Goal: Task Accomplishment & Management: Manage account settings

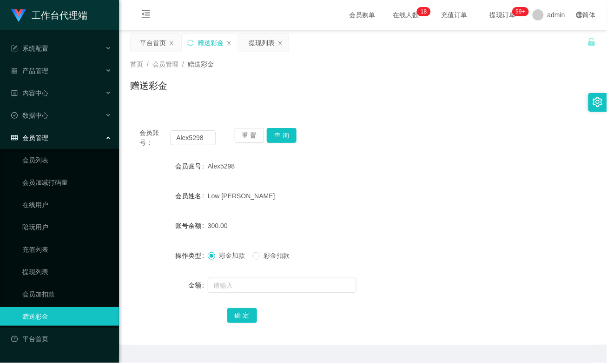
click at [251, 94] on div "赠送彩金" at bounding box center [363, 89] width 466 height 21
click at [245, 132] on button "重 置" at bounding box center [250, 135] width 30 height 15
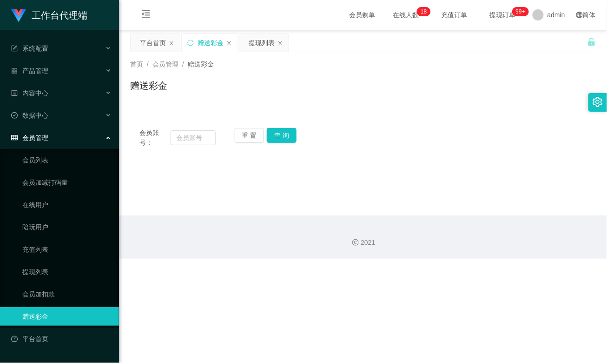
click at [212, 103] on div "首页 / 会员管理 / 赠送彩金 / 赠送彩金" at bounding box center [363, 79] width 488 height 55
click at [196, 134] on input "text" at bounding box center [193, 137] width 45 height 15
paste input "Alex5298"
type input "Alex5298"
click at [279, 137] on button "查 询" at bounding box center [282, 135] width 30 height 15
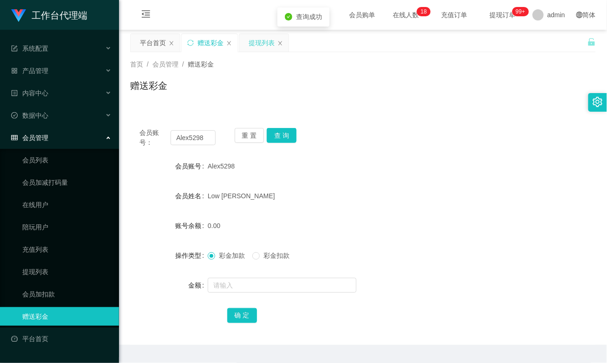
click at [257, 40] on div "提现列表" at bounding box center [262, 43] width 26 height 18
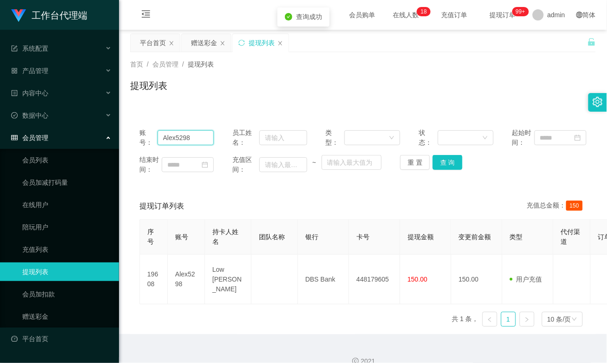
drag, startPoint x: 196, startPoint y: 137, endPoint x: 129, endPoint y: 137, distance: 66.9
click at [130, 137] on div "账号： Alex5298 员工姓名： 类型： 状态： 起始时间： 结束时间： 充值区间： ~ 重 置 查 询" at bounding box center [363, 151] width 466 height 65
click at [444, 164] on button "查 询" at bounding box center [448, 162] width 30 height 15
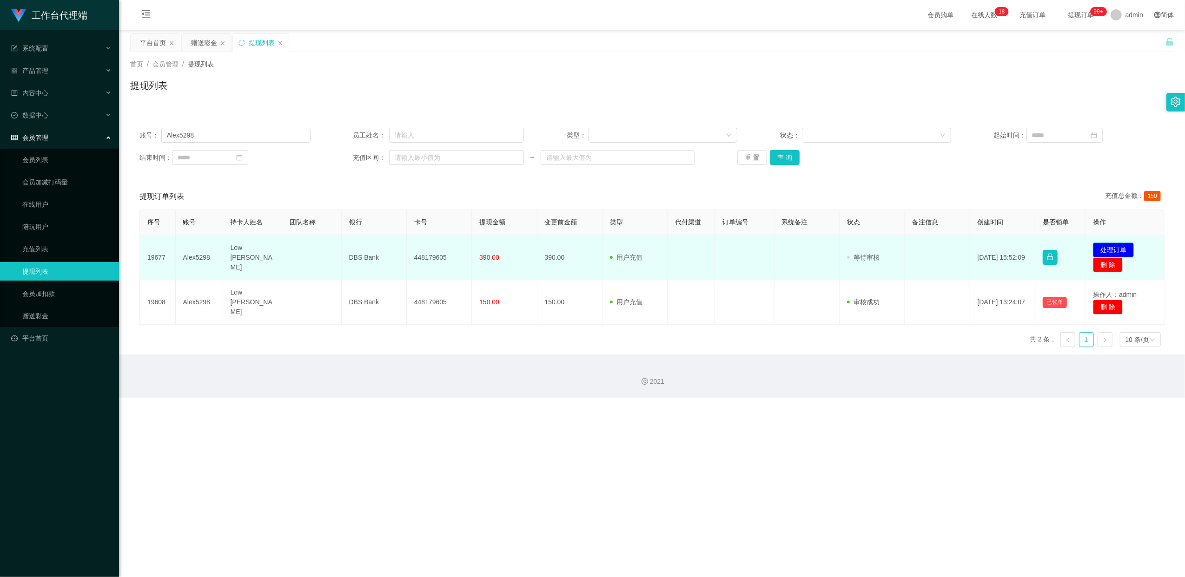
click at [607, 248] on button "处理订单" at bounding box center [1113, 250] width 41 height 15
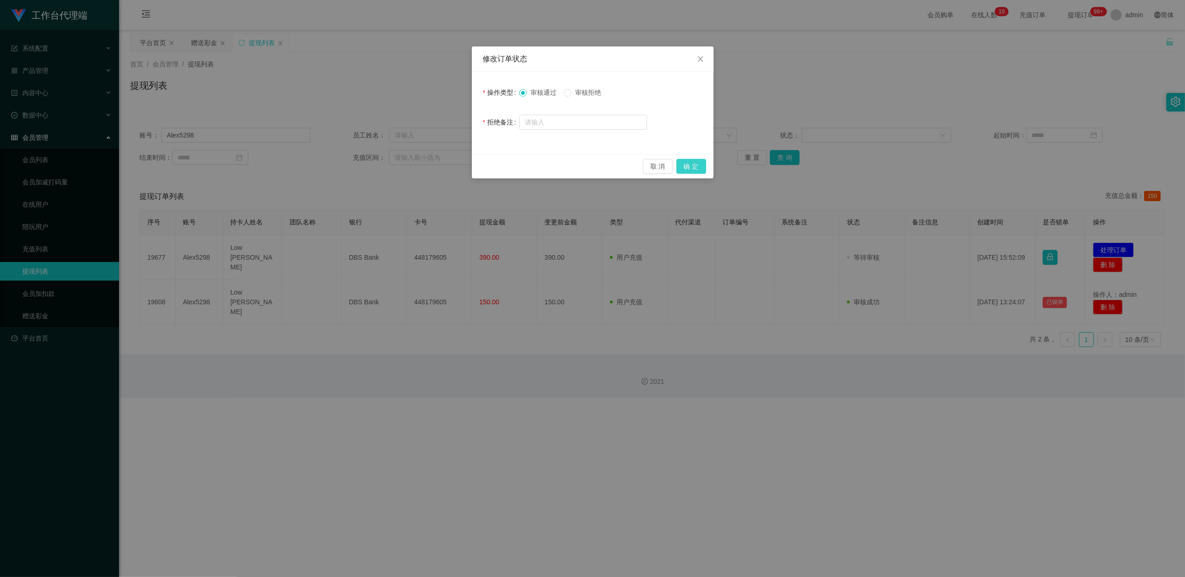
click at [607, 166] on button "确 定" at bounding box center [691, 166] width 30 height 15
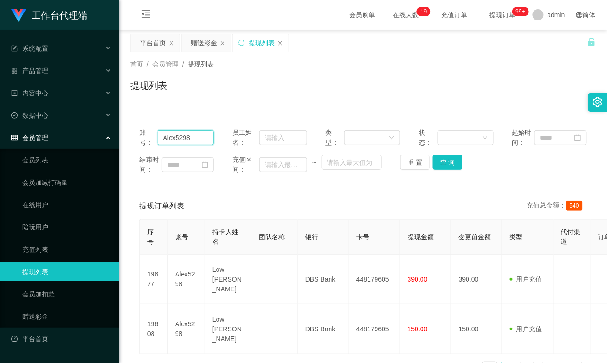
click at [181, 133] on input "Alex5298" at bounding box center [186, 137] width 57 height 15
paste input "WJP020821"
type input "WJP020821"
click at [450, 162] on button "查 询" at bounding box center [448, 162] width 30 height 15
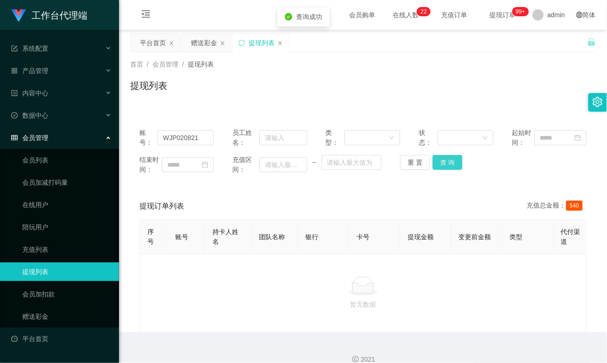
click at [450, 162] on button "查 询" at bounding box center [448, 162] width 30 height 15
click at [205, 40] on div "赠送彩金" at bounding box center [204, 43] width 26 height 18
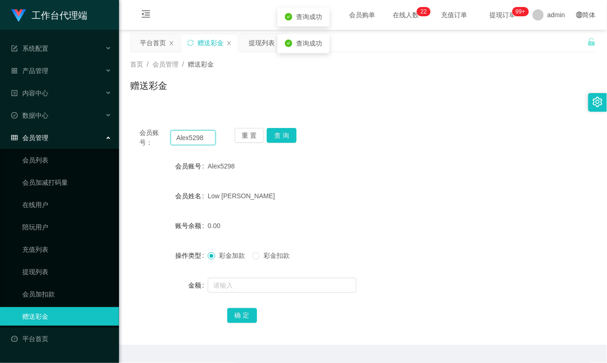
click at [186, 136] on input "Alex5298" at bounding box center [193, 137] width 45 height 15
paste input "WJP020821"
type input "WJP020821"
click at [285, 138] on button "查 询" at bounding box center [282, 135] width 30 height 15
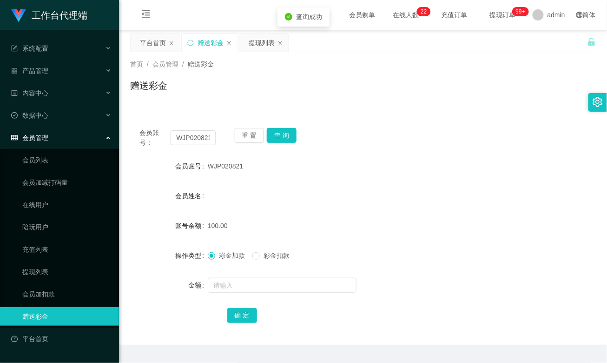
click at [363, 210] on form "会员账号 WJP020821 会员姓名 账号余额 100.00 操作类型 彩金加款 彩金扣款 金额 确 定" at bounding box center [363, 240] width 466 height 167
click at [46, 262] on link "提现列表" at bounding box center [66, 271] width 89 height 19
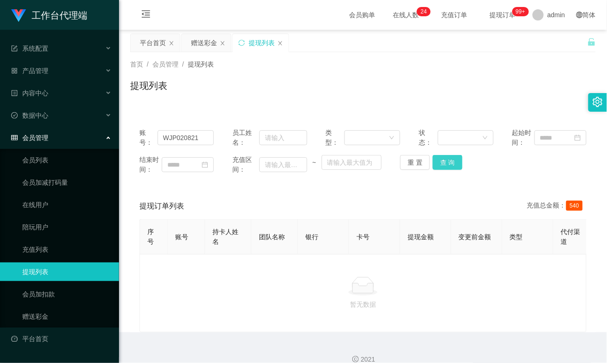
click at [448, 166] on button "查 询" at bounding box center [448, 162] width 30 height 15
click at [369, 98] on div "提现列表" at bounding box center [363, 89] width 466 height 21
drag, startPoint x: 204, startPoint y: 137, endPoint x: 109, endPoint y: 131, distance: 95.0
click at [109, 131] on section "工作台代理端 系统配置 产品管理 内容中心 数据中心 会员管理 会员列表 会员加减打码量 在线用户 陪玩用户 充值列表 提现列表 会员加扣款 赠送彩金 平台首…" at bounding box center [303, 187] width 607 height 375
paste input "Masht"
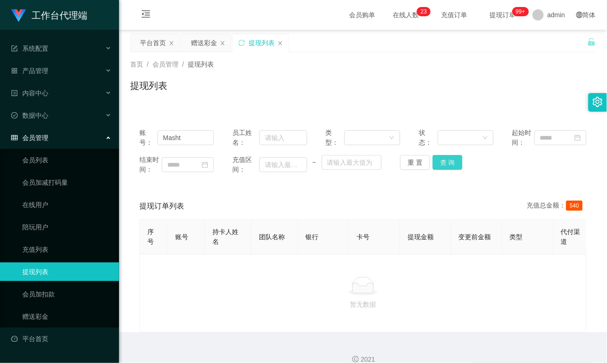
click at [442, 166] on button "查 询" at bounding box center [448, 162] width 30 height 15
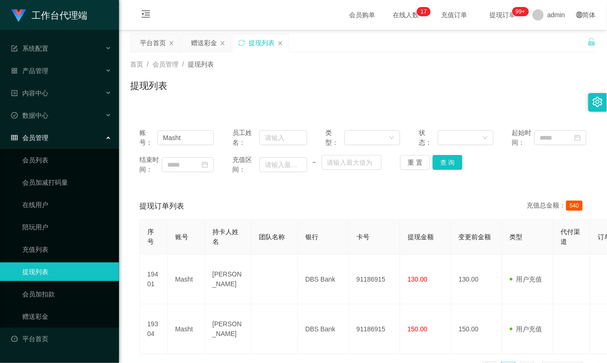
drag, startPoint x: 350, startPoint y: 85, endPoint x: 239, endPoint y: 105, distance: 113.0
click at [350, 85] on div "提现列表" at bounding box center [363, 89] width 466 height 21
click at [181, 138] on input "Masht" at bounding box center [186, 137] width 57 height 15
paste input "WJP020821"
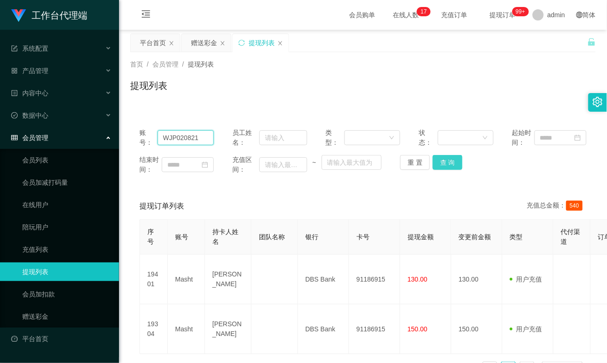
type input "WJP020821"
click at [444, 166] on button "查 询" at bounding box center [448, 162] width 30 height 15
click at [340, 205] on div "提现订单列表 充值总金额： 540" at bounding box center [362, 206] width 447 height 26
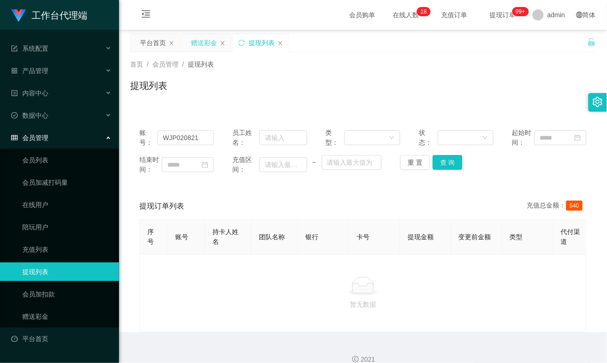
click at [201, 43] on div "赠送彩金" at bounding box center [204, 43] width 26 height 18
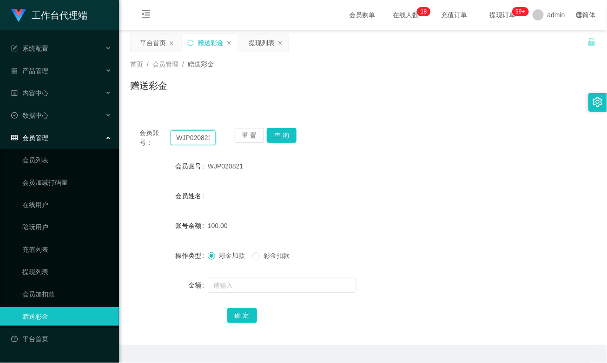
click at [192, 134] on input "WJP020821" at bounding box center [193, 137] width 45 height 15
paste input "💰 当前未结算累计薪资：S$15×7+S$8 ×2"
drag, startPoint x: 198, startPoint y: 138, endPoint x: 146, endPoint y: 134, distance: 52.2
click at [146, 134] on div "会员账号： 💰 当前未结算累计薪资：S$15×7+S$8 ×2" at bounding box center [177, 138] width 76 height 20
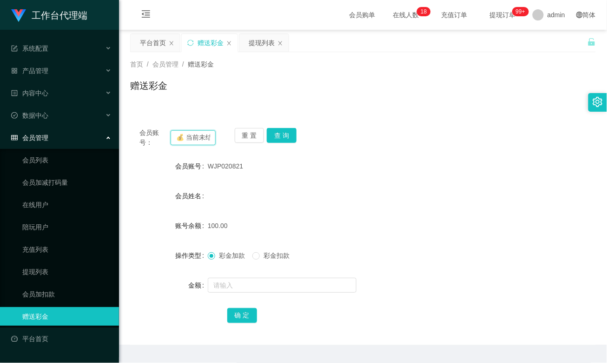
type input "×2"
drag, startPoint x: 204, startPoint y: 139, endPoint x: 151, endPoint y: 136, distance: 52.6
click at [151, 136] on div "会员账号： ×2" at bounding box center [177, 138] width 76 height 20
click at [263, 47] on div "提现列表" at bounding box center [262, 43] width 26 height 18
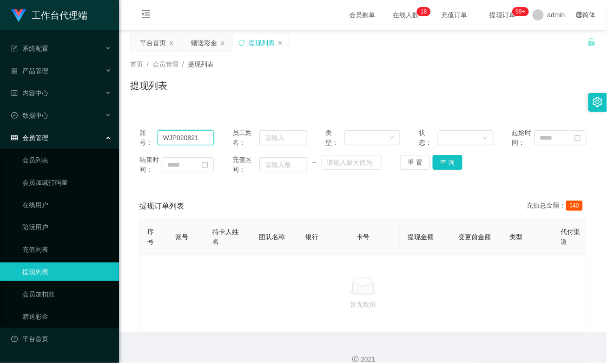
click at [181, 136] on input "WJP020821" at bounding box center [186, 137] width 57 height 15
click at [206, 45] on div "赠送彩金" at bounding box center [204, 43] width 26 height 18
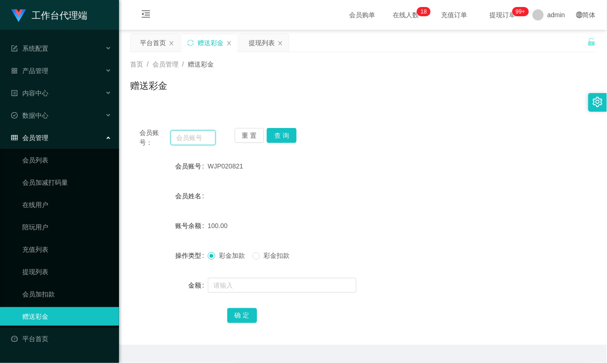
click at [187, 139] on input "text" at bounding box center [193, 137] width 45 height 15
paste input "WJP020821"
click at [278, 136] on button "查 询" at bounding box center [282, 135] width 30 height 15
drag, startPoint x: 423, startPoint y: 103, endPoint x: 411, endPoint y: 108, distance: 13.3
click at [423, 103] on div "首页 / 会员管理 / 赠送彩金 / 赠送彩金" at bounding box center [363, 79] width 488 height 55
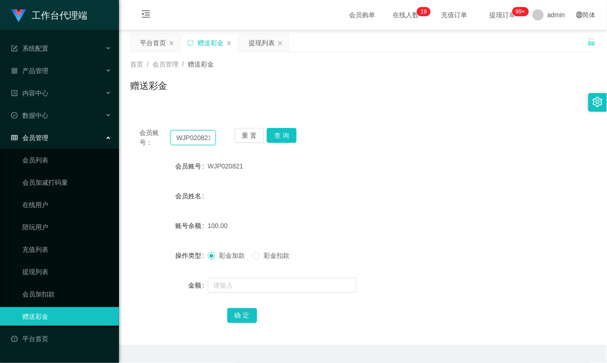
click at [175, 135] on input "WJP020821" at bounding box center [193, 137] width 45 height 15
paste input "Michelle3938"
type input "Michelle3938"
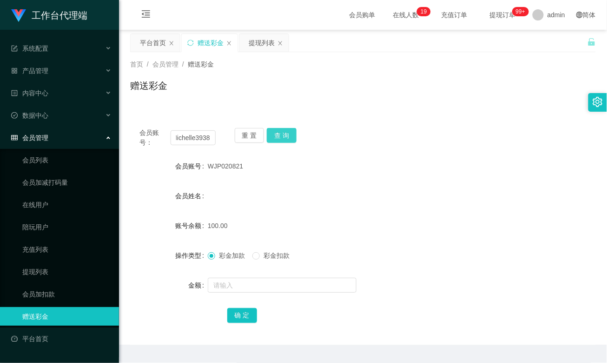
click at [283, 135] on button "查 询" at bounding box center [282, 135] width 30 height 15
click at [262, 41] on div "提现列表" at bounding box center [262, 43] width 26 height 18
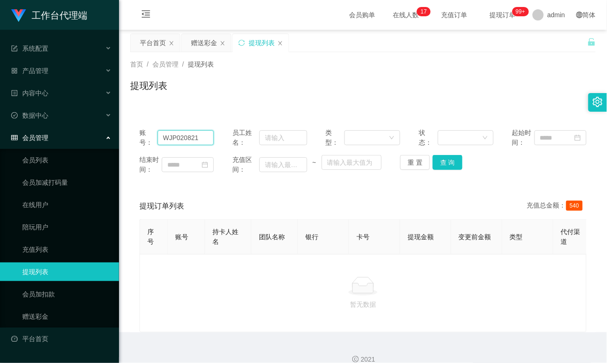
click at [179, 136] on input "WJP020821" at bounding box center [186, 137] width 57 height 15
paste input "Michelle3938"
type input "Michelle3938"
click at [449, 164] on button "查 询" at bounding box center [448, 162] width 30 height 15
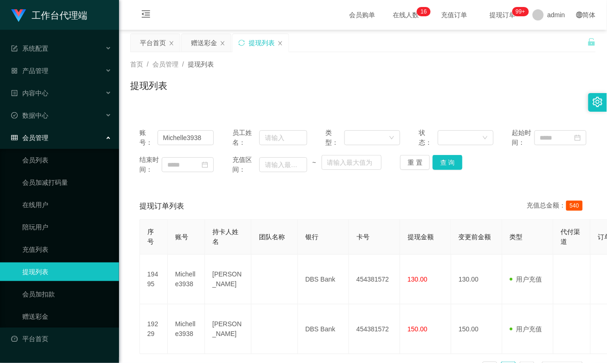
click at [376, 87] on div "提现列表" at bounding box center [363, 89] width 466 height 21
